Goal: Information Seeking & Learning: Find specific page/section

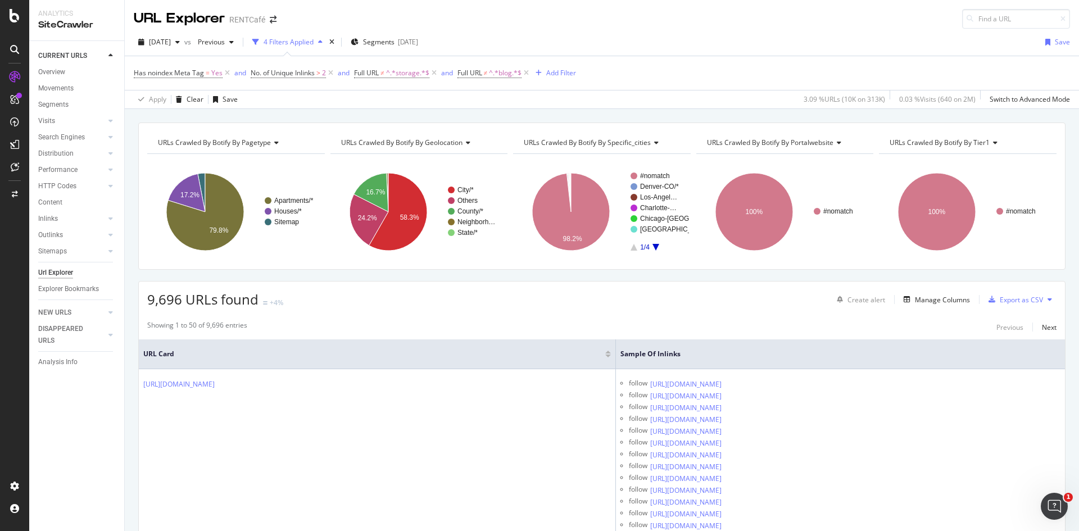
click at [1052, 328] on div "Showing 1 to 50 of 9,696 entries Previous Next" at bounding box center [602, 326] width 926 height 13
click at [1042, 328] on div "Next" at bounding box center [1049, 328] width 15 height 10
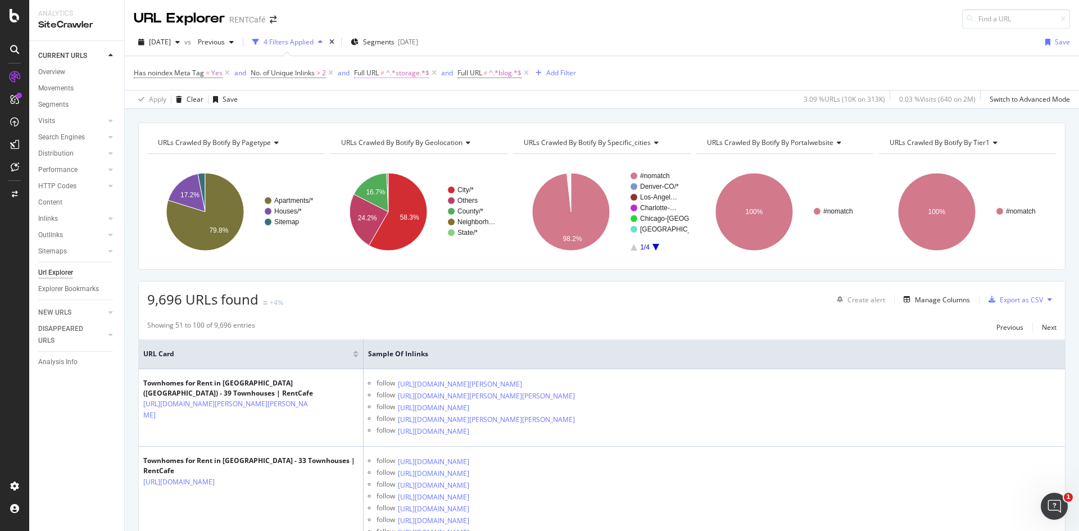
click at [370, 72] on span "Full URL" at bounding box center [366, 73] width 25 height 10
click at [383, 99] on span "Doesn't contain" at bounding box center [389, 99] width 49 height 10
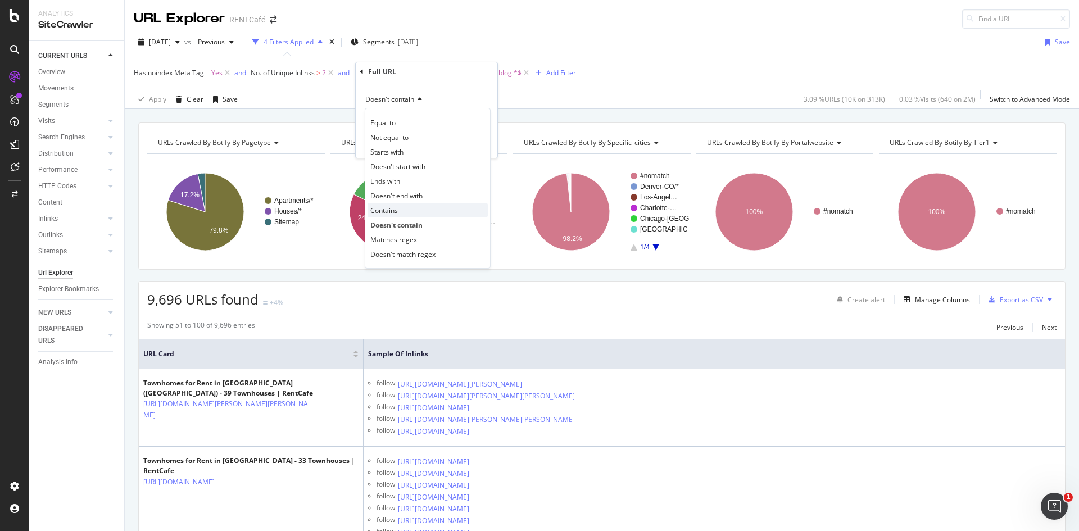
click at [401, 212] on div "Contains" at bounding box center [428, 210] width 120 height 15
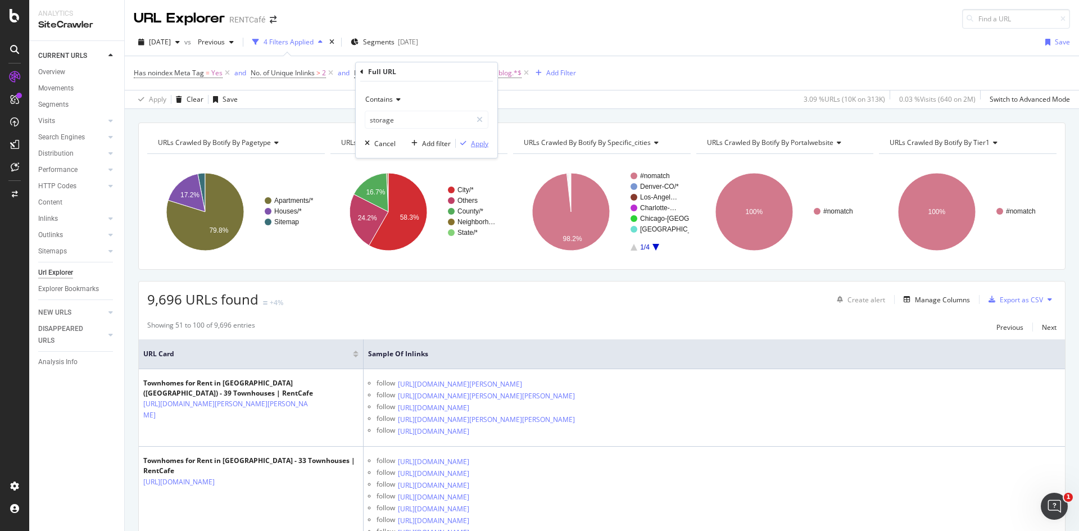
click at [477, 147] on div "Apply" at bounding box center [479, 144] width 17 height 10
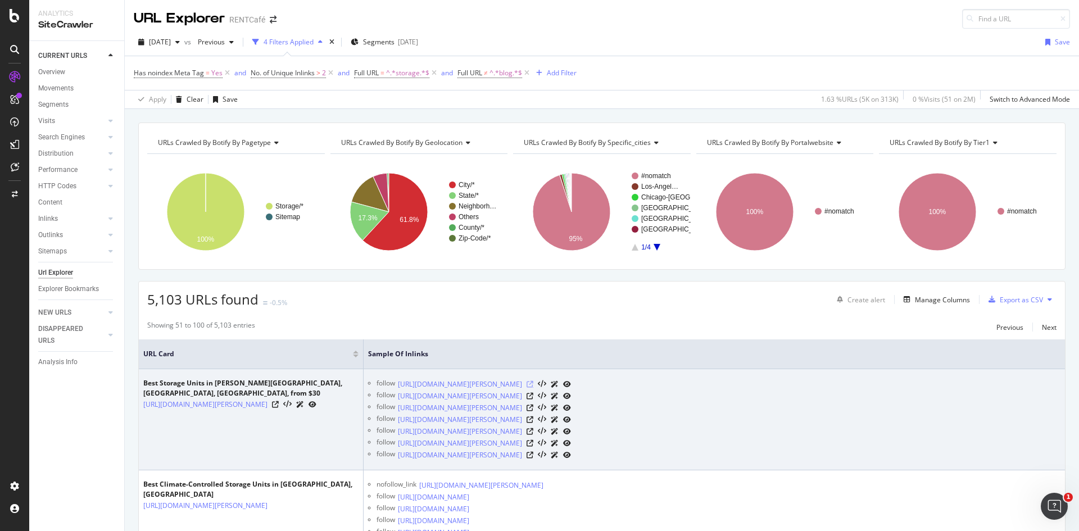
click at [533, 383] on icon at bounding box center [530, 384] width 7 height 7
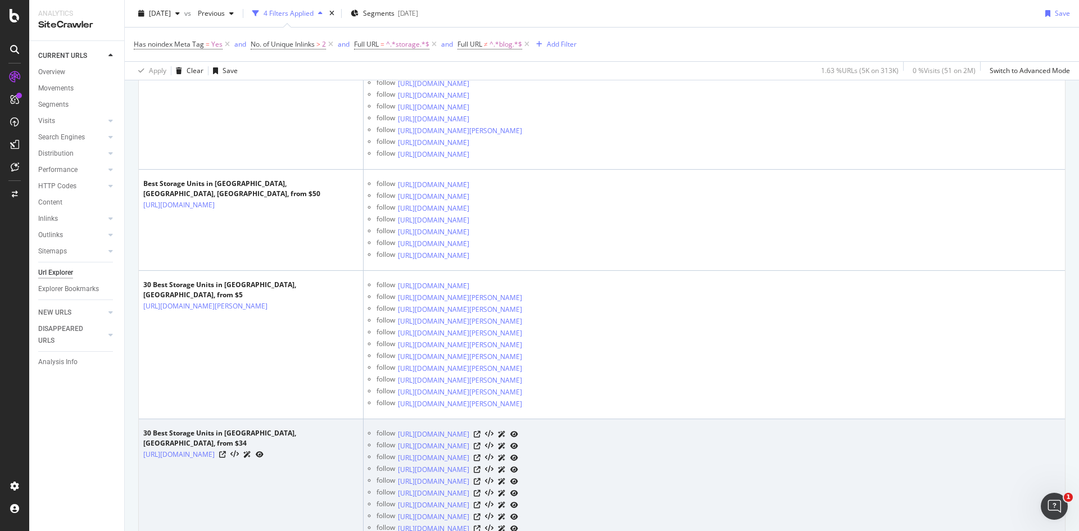
scroll to position [3709, 0]
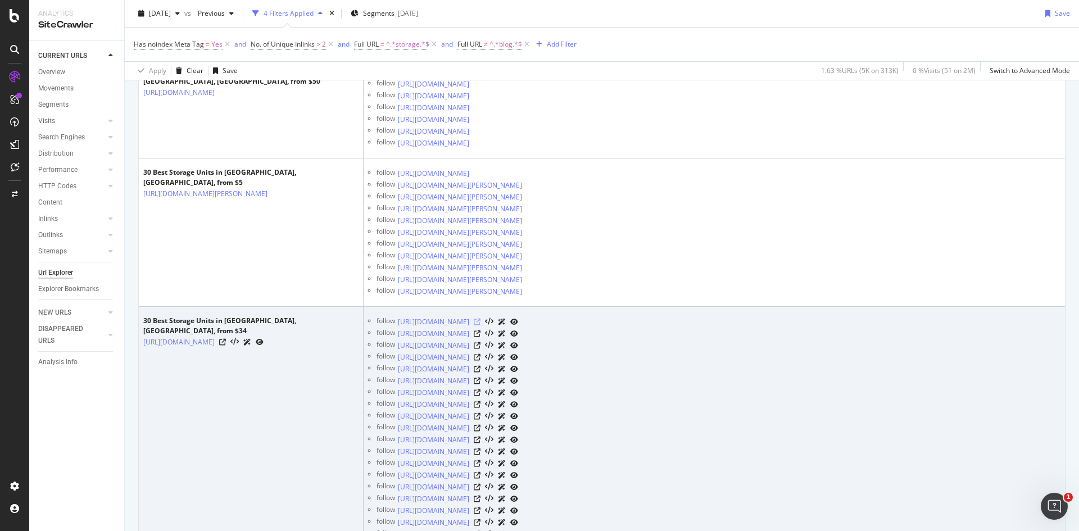
click at [480, 323] on icon at bounding box center [477, 322] width 7 height 7
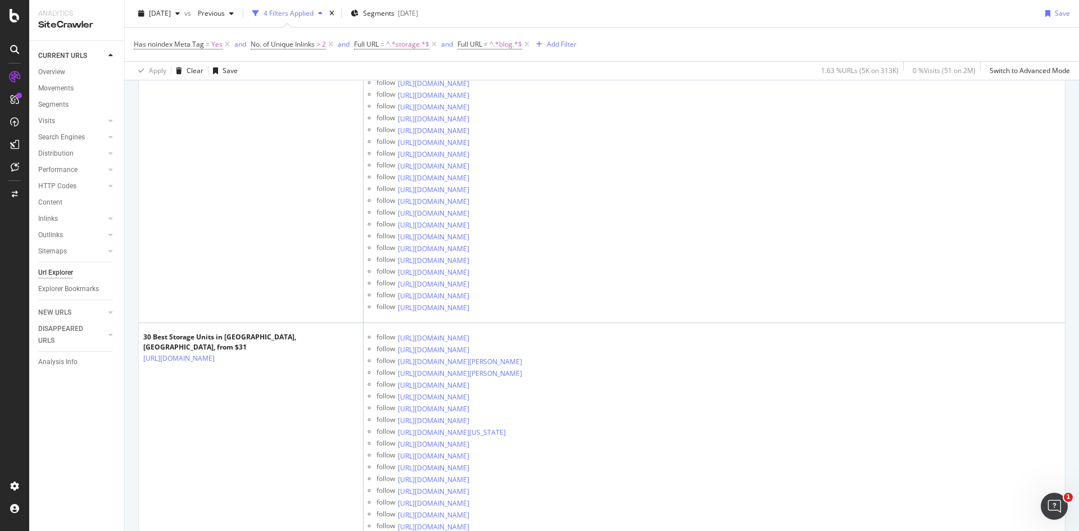
scroll to position [10340, 0]
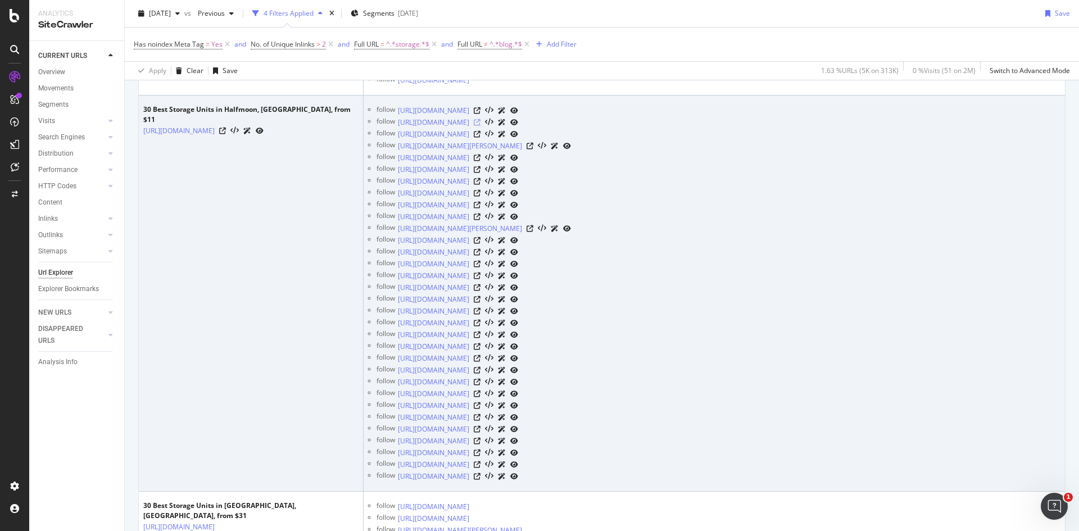
click at [480, 121] on icon at bounding box center [477, 122] width 7 height 7
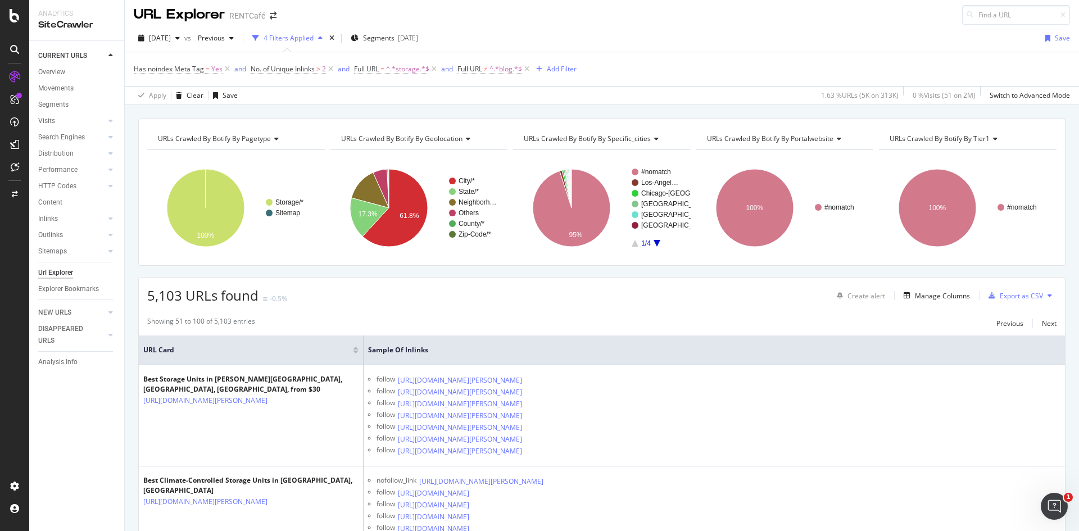
scroll to position [0, 0]
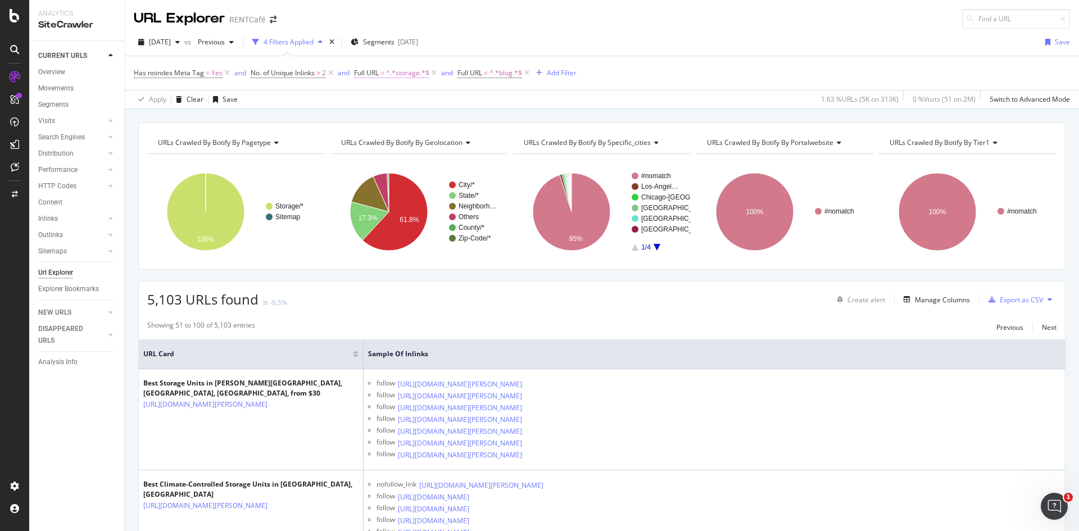
click at [404, 71] on span "^.*storage.*$" at bounding box center [407, 73] width 43 height 16
click at [382, 101] on span "Contains" at bounding box center [379, 99] width 28 height 10
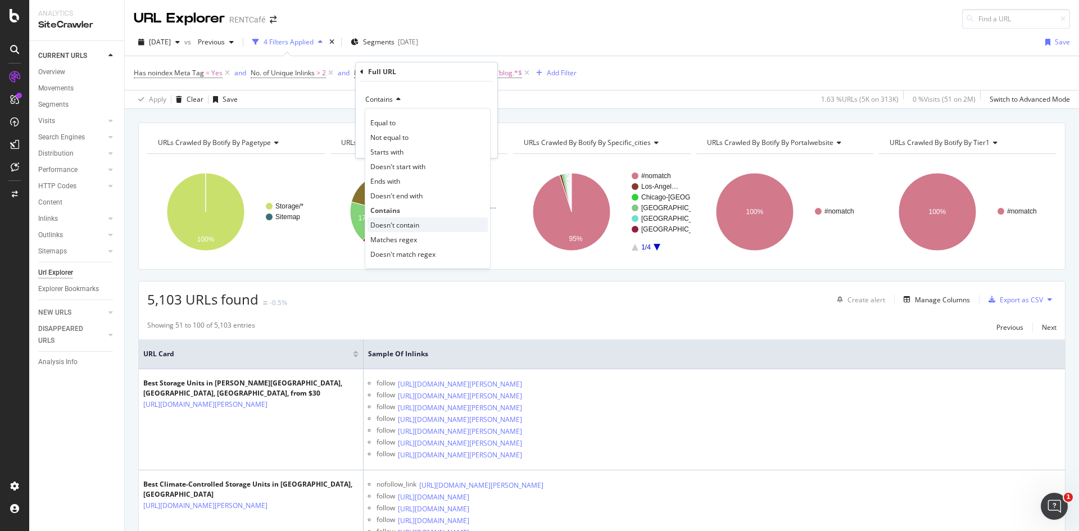
click at [400, 225] on span "Doesn't contain" at bounding box center [394, 225] width 49 height 10
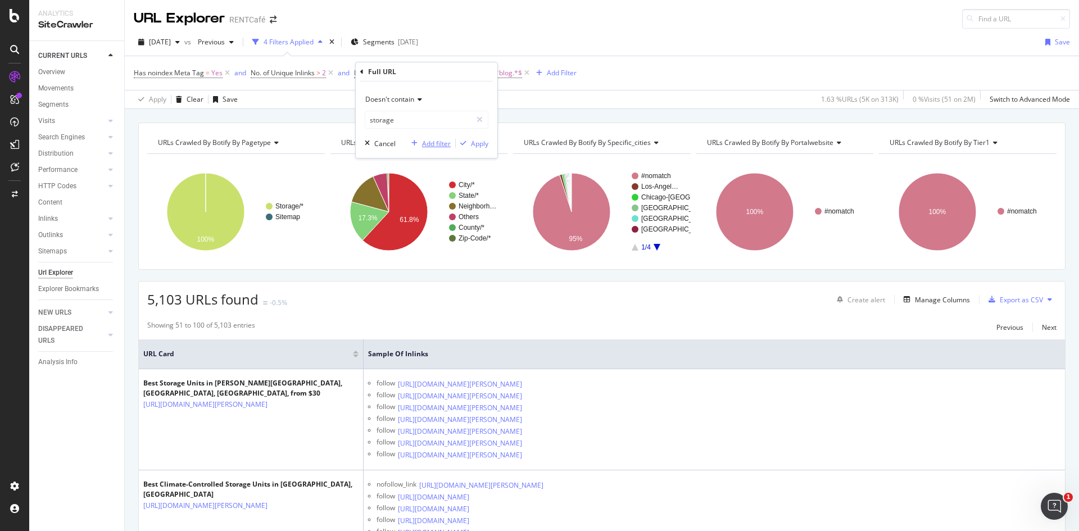
click at [429, 146] on div "Add filter" at bounding box center [436, 144] width 29 height 10
click at [591, 51] on div "[DATE] vs Previous 4 Filters Applied Segments [DATE] Save" at bounding box center [602, 44] width 954 height 22
click at [401, 77] on span "^.*storage.*$" at bounding box center [407, 73] width 43 height 16
click at [421, 124] on input "storage" at bounding box center [418, 120] width 106 height 18
click at [426, 142] on div "Add filter" at bounding box center [436, 144] width 29 height 10
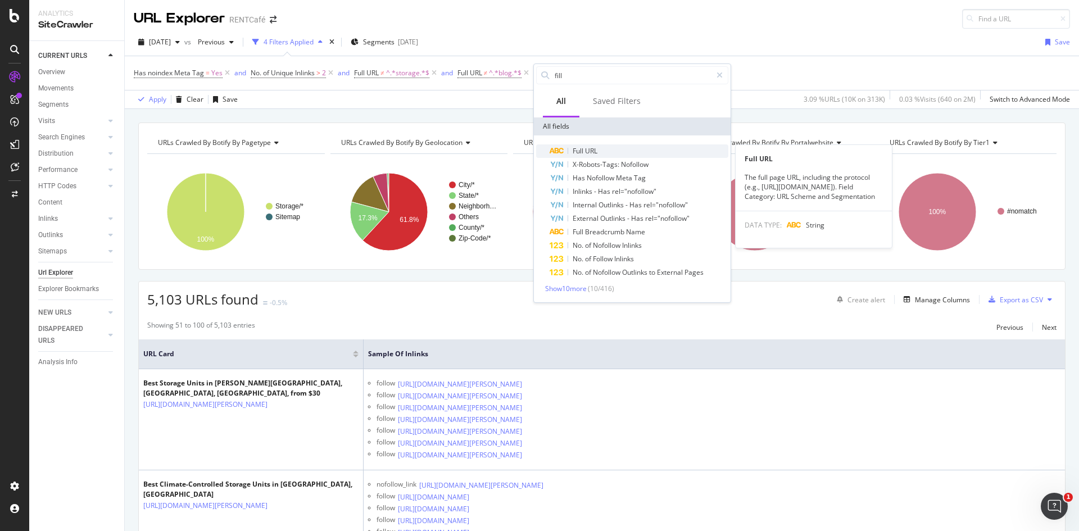
type input "fill"
click at [586, 148] on span "URL" at bounding box center [591, 151] width 12 height 10
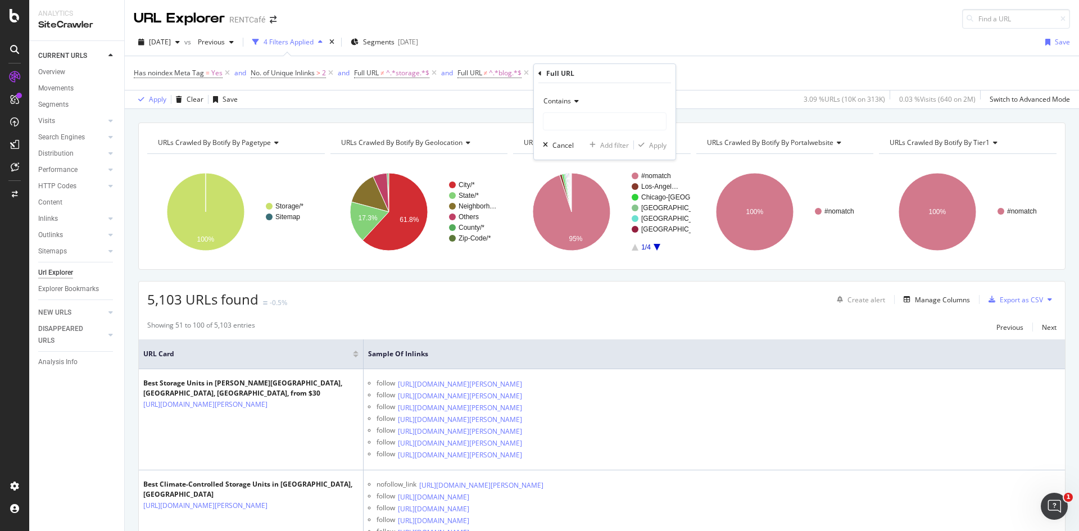
click at [577, 106] on div "Contains" at bounding box center [605, 101] width 124 height 18
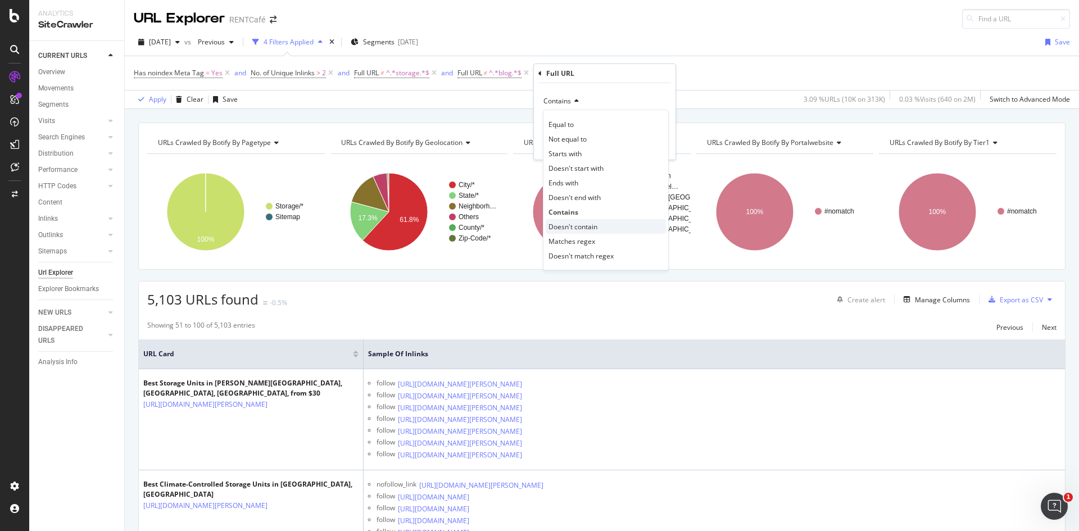
click at [579, 227] on span "Doesn't contain" at bounding box center [572, 227] width 49 height 10
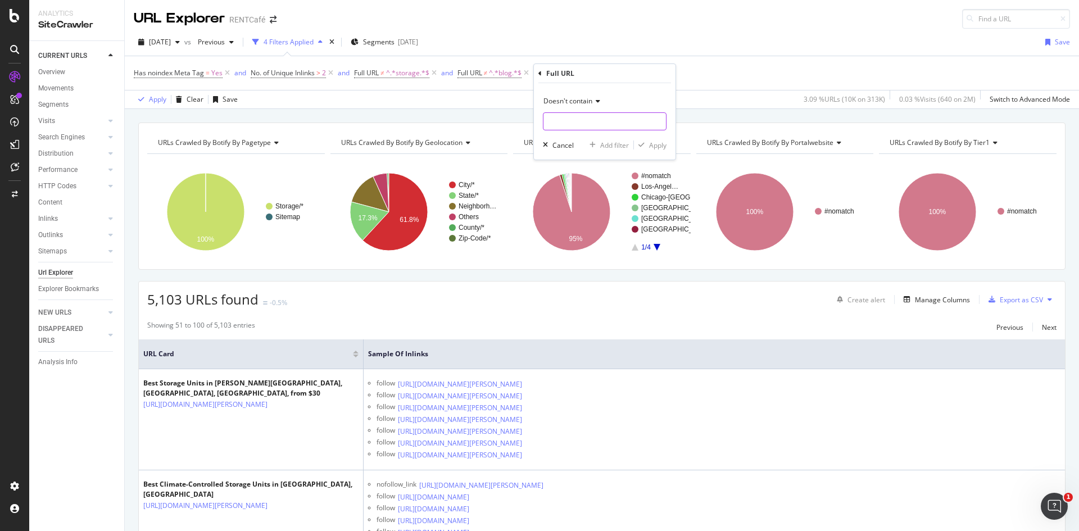
click at [584, 120] on input "text" at bounding box center [604, 121] width 123 height 18
type input "townhomes"
click at [660, 149] on div "Apply" at bounding box center [657, 145] width 17 height 10
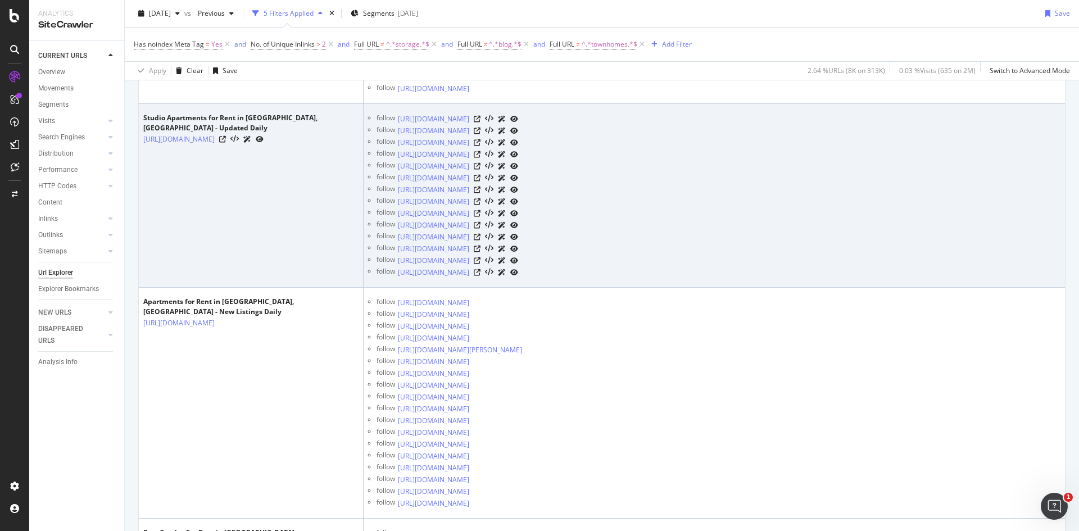
scroll to position [450, 0]
click at [480, 118] on icon at bounding box center [477, 118] width 7 height 7
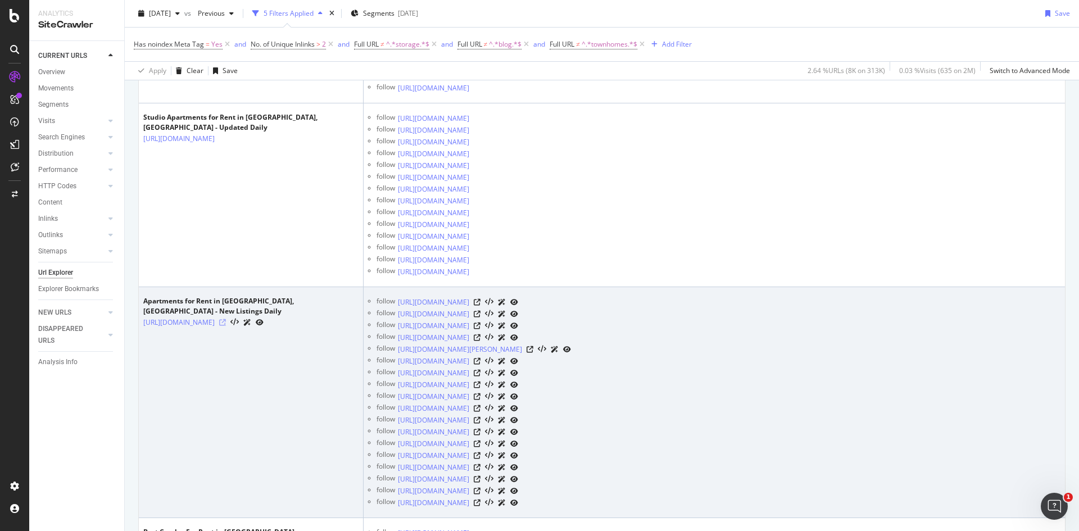
click at [226, 319] on icon at bounding box center [222, 322] width 7 height 7
click at [480, 445] on icon at bounding box center [477, 444] width 7 height 7
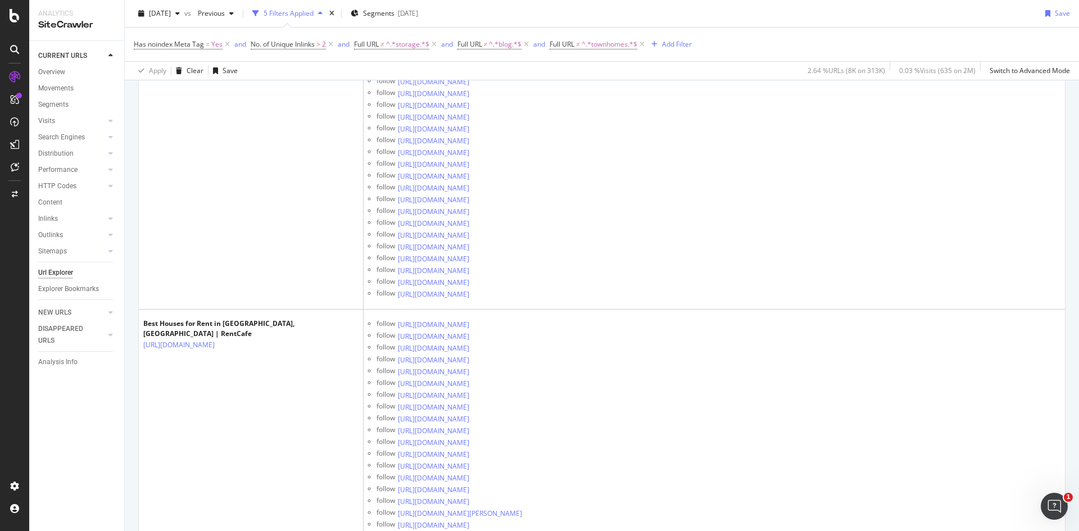
scroll to position [1236, 0]
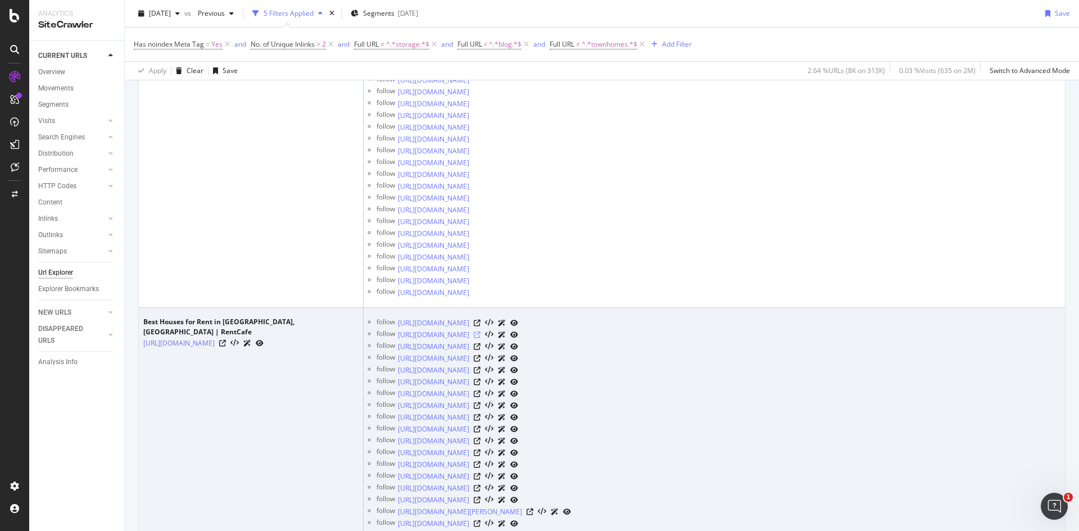
click at [480, 334] on icon at bounding box center [477, 335] width 7 height 7
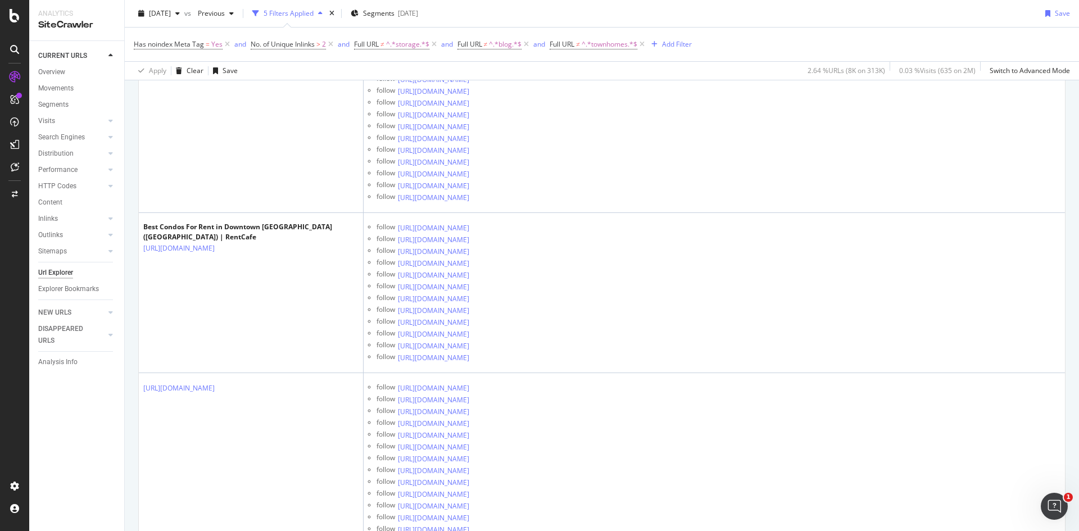
scroll to position [4439, 0]
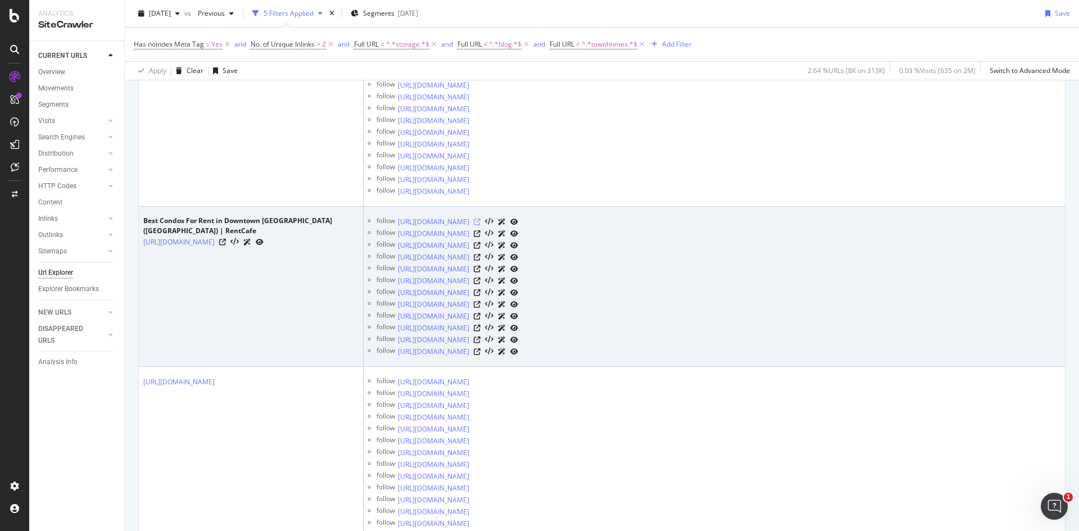
click at [480, 221] on icon at bounding box center [477, 222] width 7 height 7
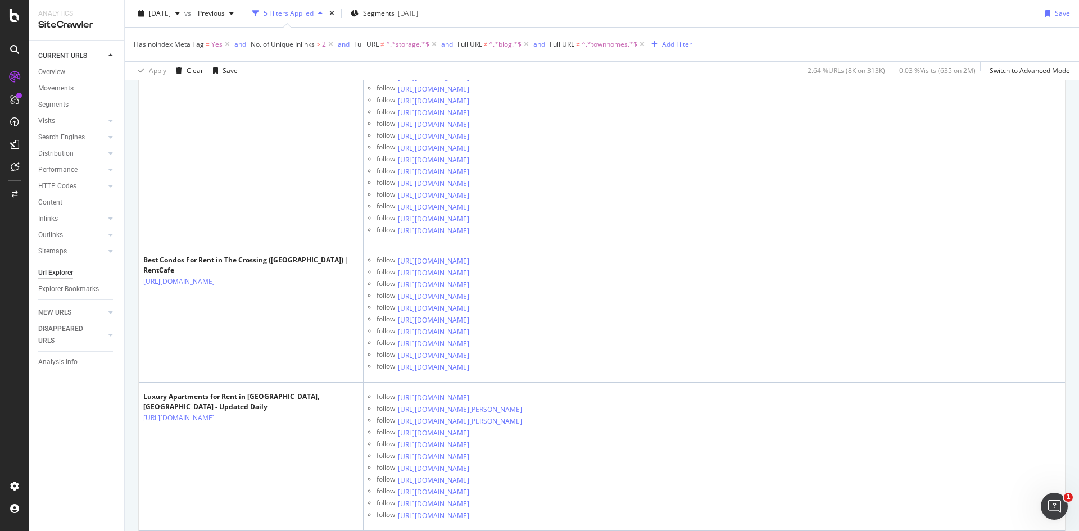
scroll to position [14835, 0]
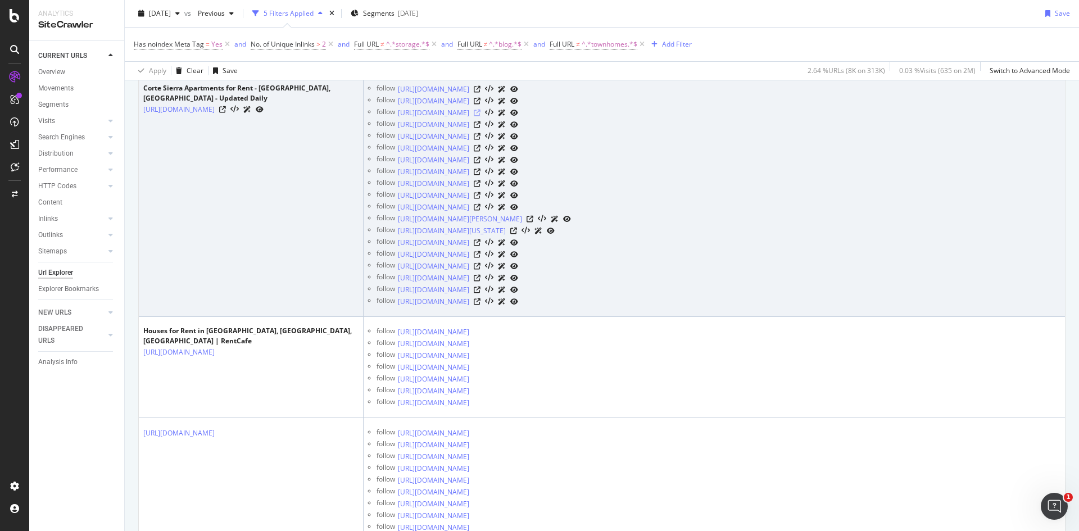
click at [480, 116] on icon at bounding box center [477, 113] width 7 height 7
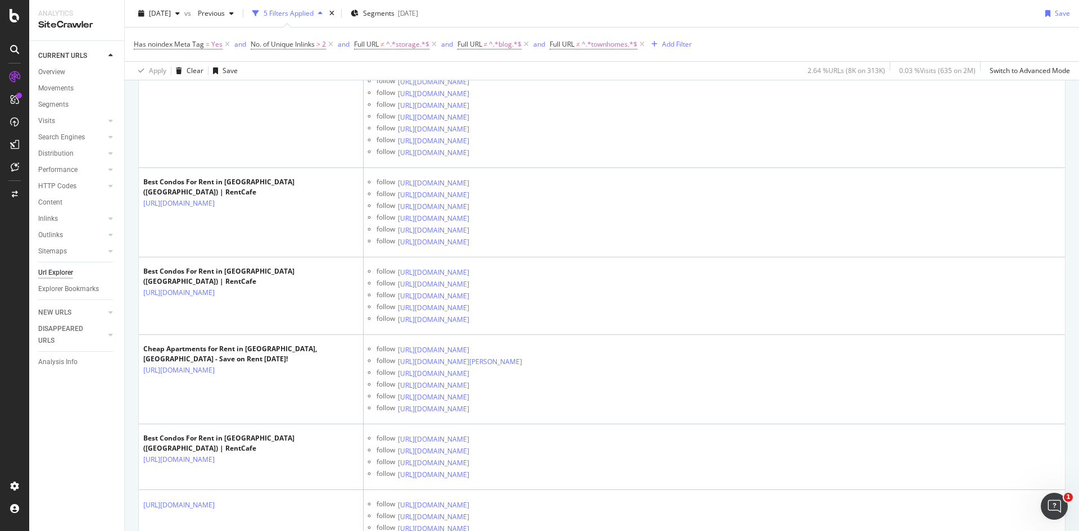
scroll to position [0, 0]
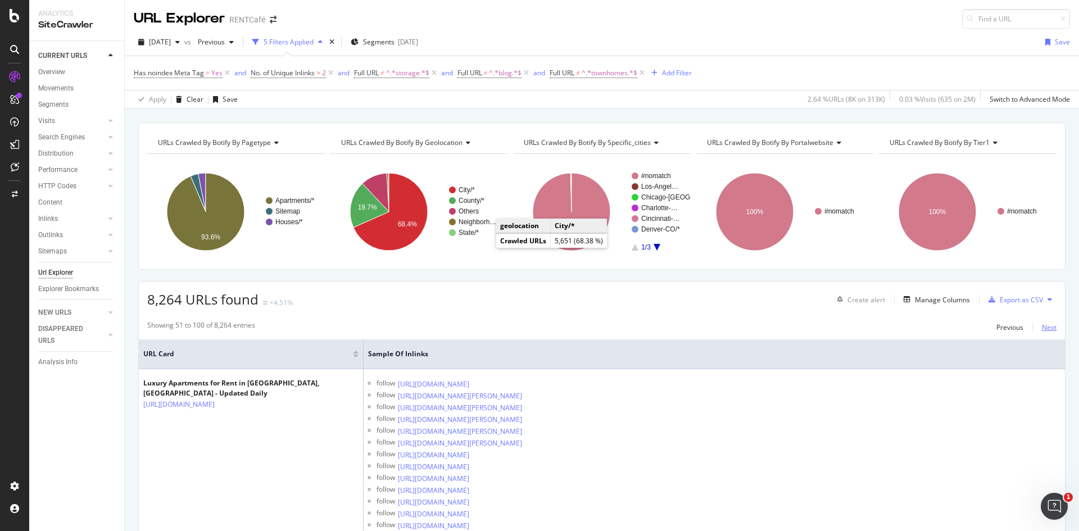
click at [1042, 328] on div "Next" at bounding box center [1049, 328] width 15 height 10
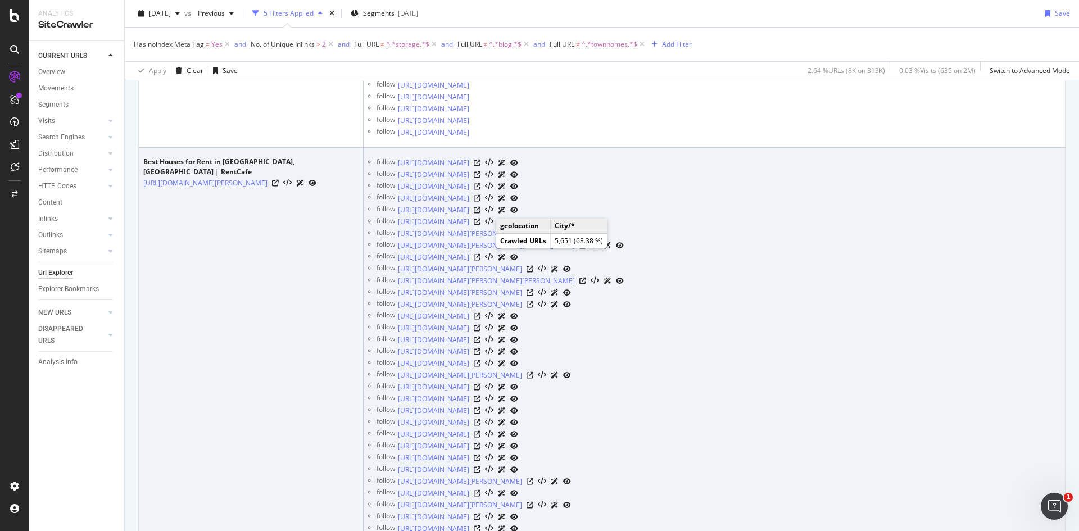
scroll to position [1461, 0]
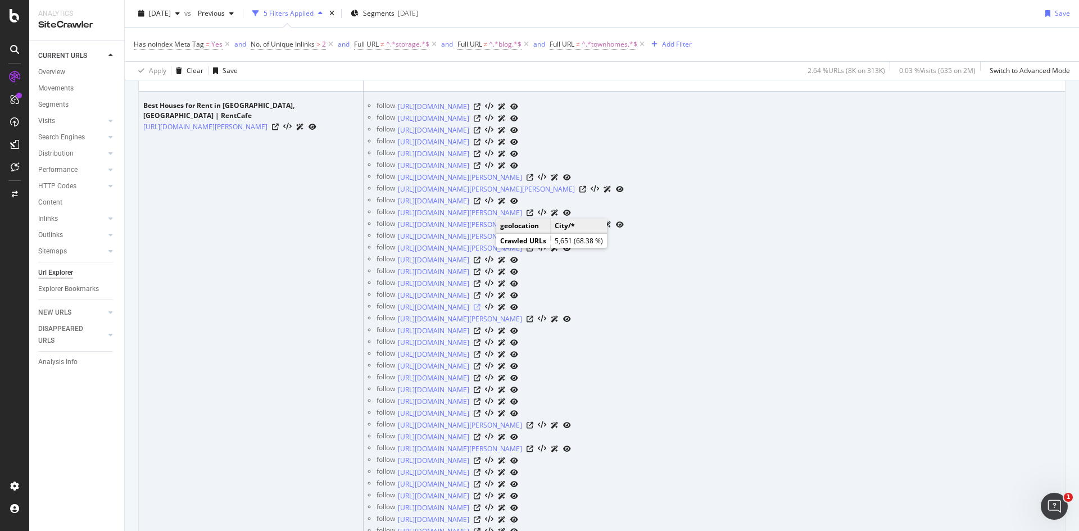
click at [480, 306] on icon at bounding box center [477, 307] width 7 height 7
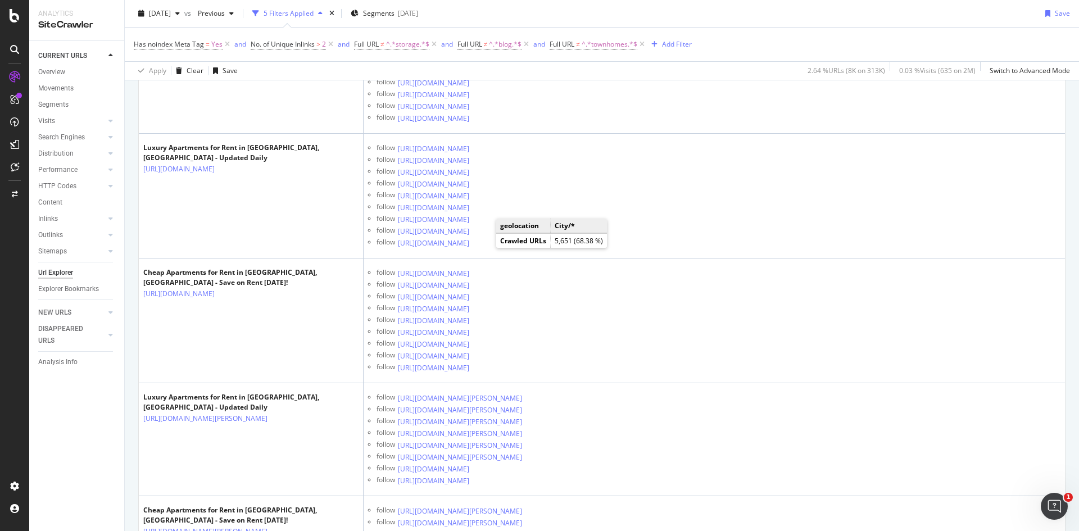
scroll to position [3709, 0]
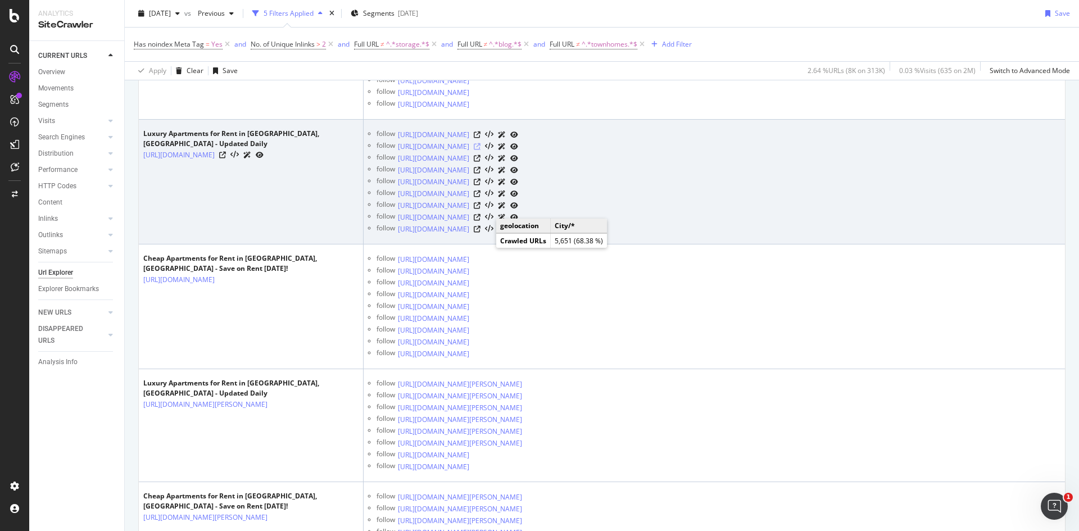
click at [480, 147] on icon at bounding box center [477, 146] width 7 height 7
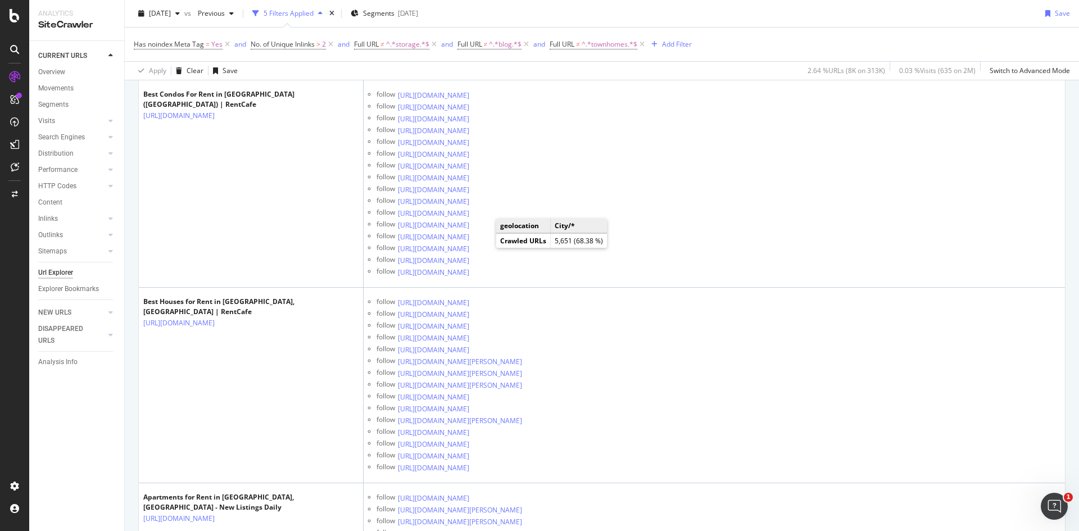
scroll to position [0, 0]
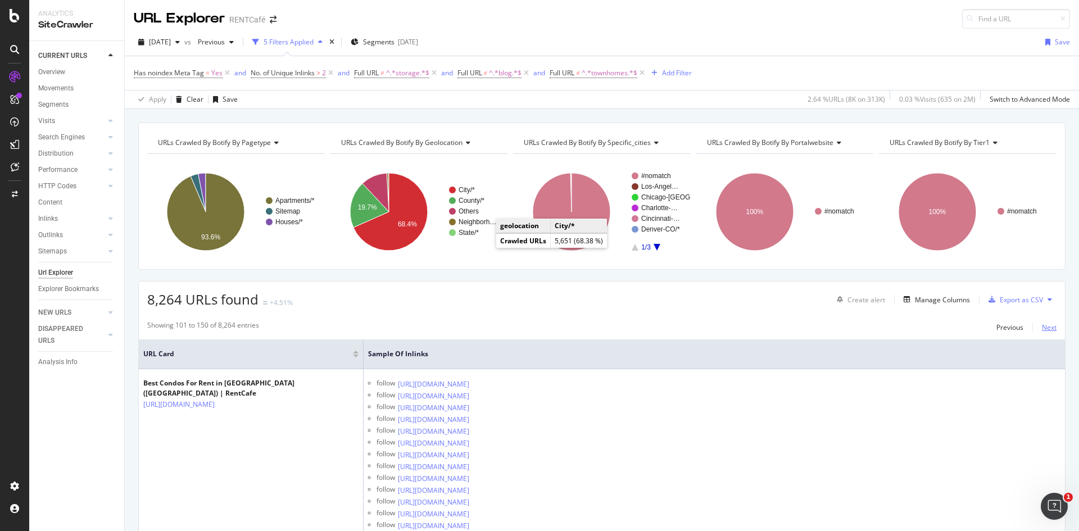
click at [1042, 328] on div "Next" at bounding box center [1049, 328] width 15 height 10
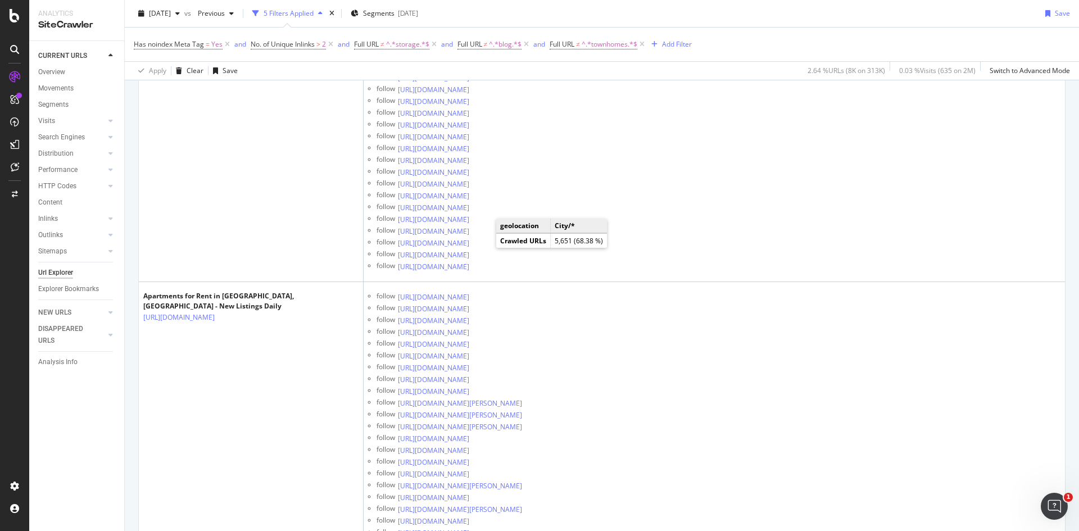
scroll to position [11295, 0]
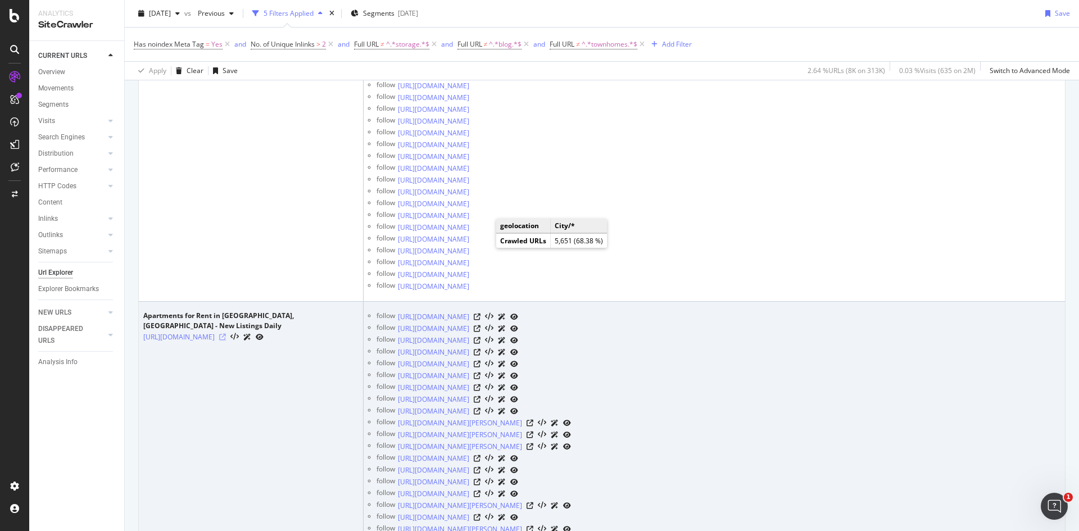
click at [226, 334] on icon at bounding box center [222, 337] width 7 height 7
drag, startPoint x: 234, startPoint y: 344, endPoint x: 143, endPoint y: 327, distance: 92.0
click at [143, 327] on td "Apartments for Rent in [GEOGRAPHIC_DATA], [GEOGRAPHIC_DATA] - New Listings Dail…" at bounding box center [251, 535] width 225 height 467
copy link "[URL][DOMAIN_NAME]"
click at [480, 328] on icon at bounding box center [477, 328] width 7 height 7
